Goal: Task Accomplishment & Management: Manage account settings

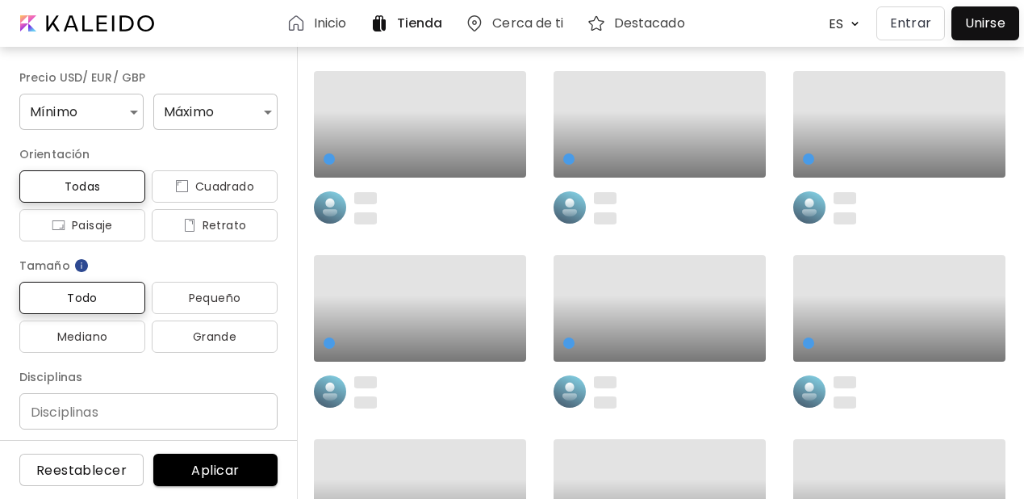
click at [905, 19] on p "Entrar" at bounding box center [910, 23] width 41 height 19
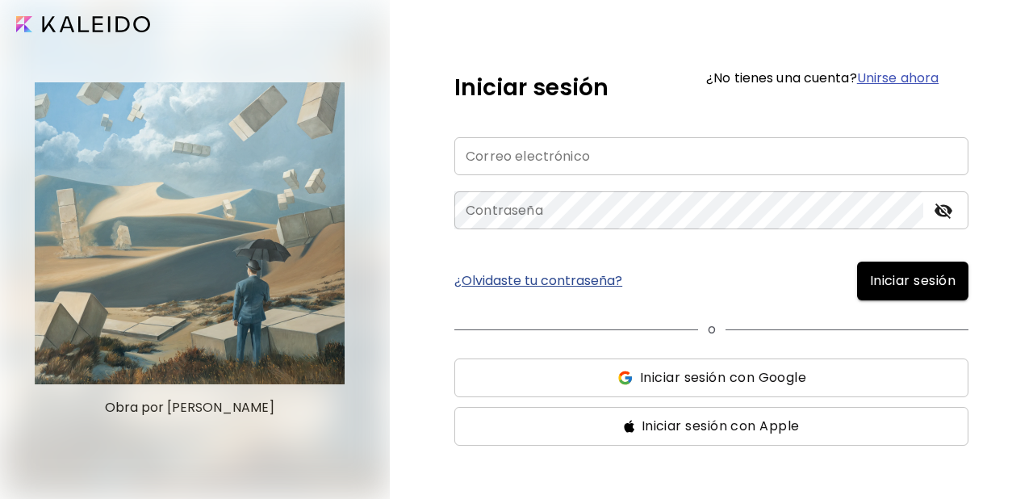
type input "**********"
click at [883, 287] on span "Iniciar sesión" at bounding box center [913, 280] width 86 height 19
